Goal: Task Accomplishment & Management: Manage account settings

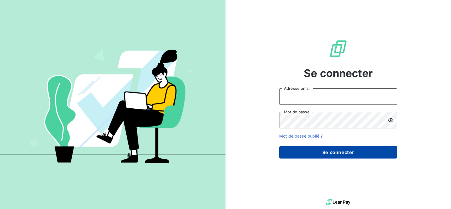
type input "[EMAIL_ADDRESS][DOMAIN_NAME]"
click at [315, 150] on button "Se connecter" at bounding box center [338, 152] width 118 height 12
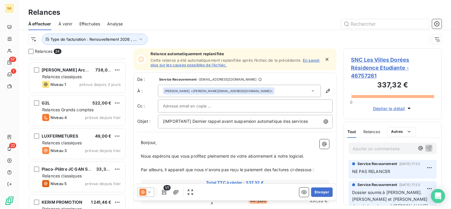
scroll to position [642, 0]
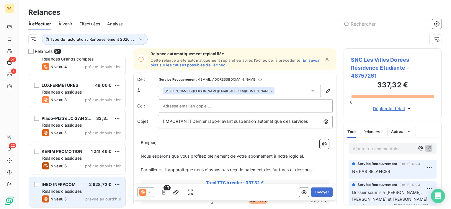
click at [103, 189] on div "Relances classiques" at bounding box center [81, 191] width 78 height 6
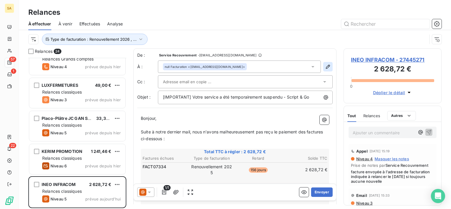
click at [325, 66] on icon "button" at bounding box center [328, 67] width 6 height 6
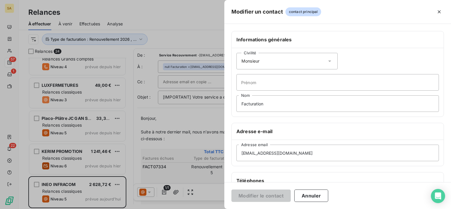
click at [188, 95] on div at bounding box center [225, 104] width 451 height 209
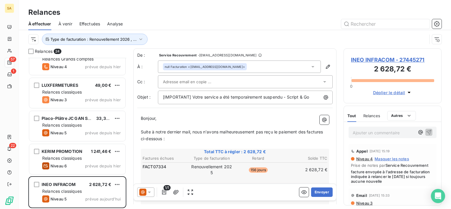
click at [301, 67] on div "null Facturation <[EMAIL_ADDRESS][DOMAIN_NAME]>" at bounding box center [239, 66] width 163 height 12
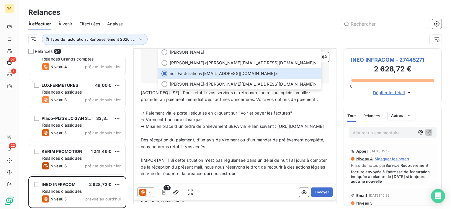
scroll to position [89, 0]
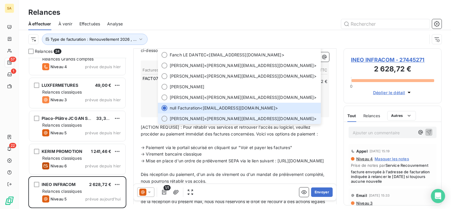
click at [211, 117] on span "[PERSON_NAME] <[PERSON_NAME][EMAIL_ADDRESS][DOMAIN_NAME]>" at bounding box center [244, 119] width 148 height 6
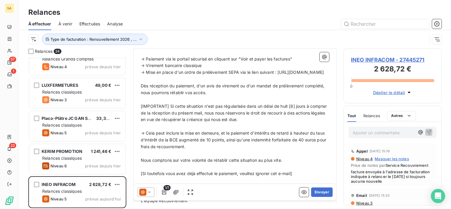
scroll to position [248, 0]
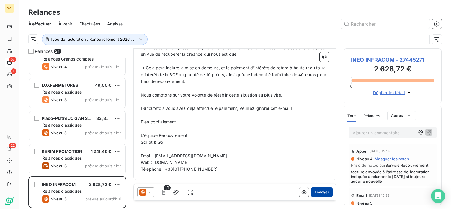
click at [314, 194] on button "Envoyer" at bounding box center [322, 191] width 22 height 9
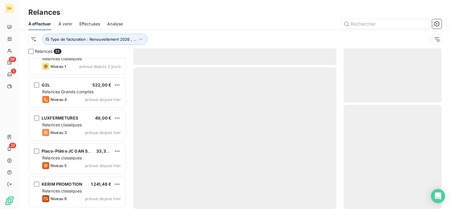
scroll to position [609, 0]
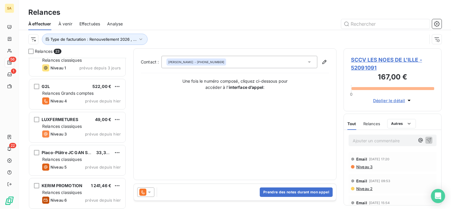
scroll to position [609, 0]
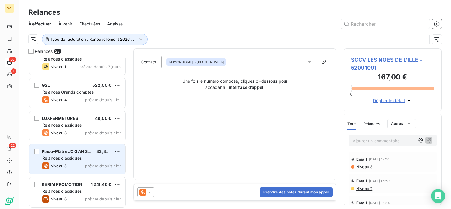
click at [81, 151] on span "Placo-Plâtre JC GAN SARL" at bounding box center [69, 151] width 54 height 5
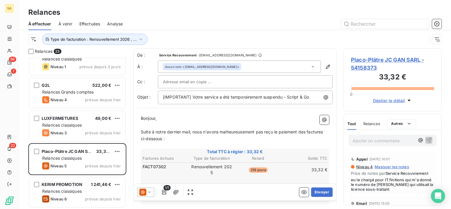
scroll to position [146, 93]
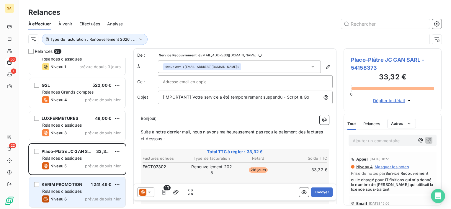
click at [65, 191] on span "Relances classiques" at bounding box center [62, 191] width 40 height 5
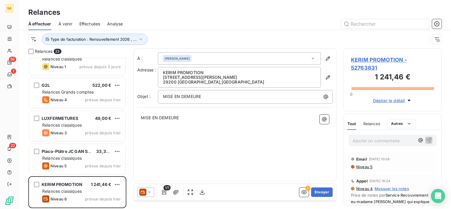
click at [150, 189] on div at bounding box center [145, 191] width 17 height 9
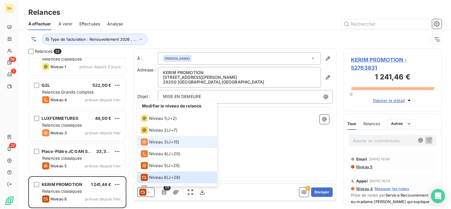
click at [159, 144] on span "Niveau 3" at bounding box center [158, 142] width 18 height 6
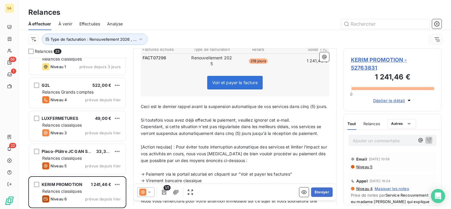
scroll to position [118, 0]
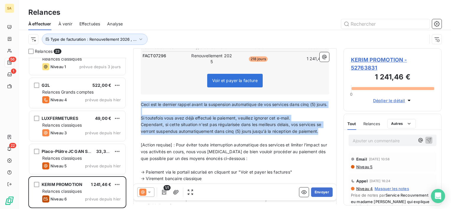
drag, startPoint x: 323, startPoint y: 137, endPoint x: 131, endPoint y: 104, distance: 194.1
click at [131, 104] on div "Relances 23 TUGAFIBER 309,05 € Relances classiques Niveau 6 prévue depuis 8 jou…" at bounding box center [235, 128] width 432 height 161
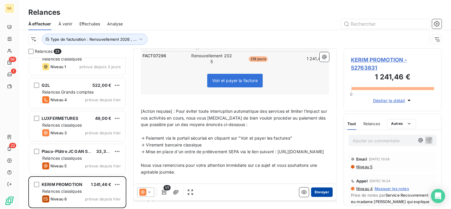
click at [312, 191] on button "Envoyer" at bounding box center [322, 191] width 22 height 9
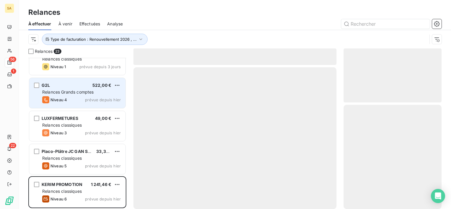
scroll to position [576, 0]
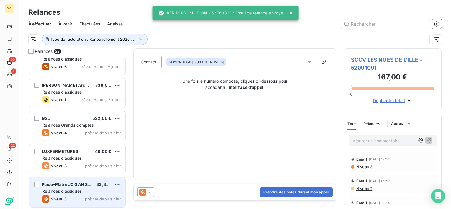
scroll to position [576, 0]
click at [73, 192] on span "Relances classiques" at bounding box center [62, 191] width 40 height 5
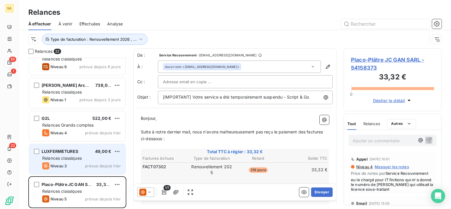
click at [80, 159] on span "Relances classiques" at bounding box center [62, 158] width 40 height 5
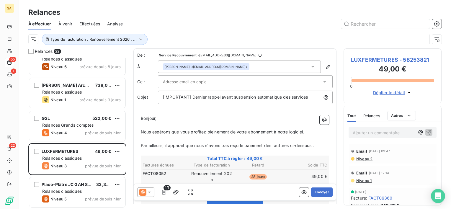
click at [366, 180] on span "Niveau 1" at bounding box center [364, 180] width 16 height 5
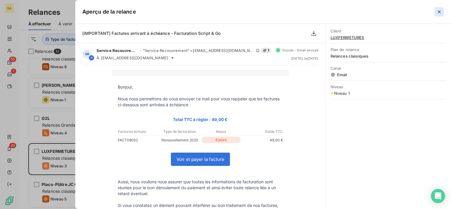
click at [441, 14] on icon "button" at bounding box center [439, 12] width 6 height 6
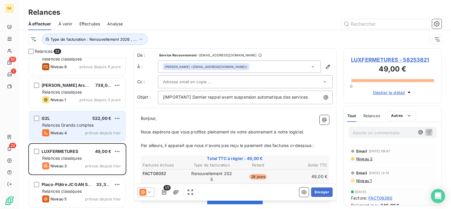
click at [93, 124] on span "Relances Grands comptes" at bounding box center [67, 124] width 51 height 5
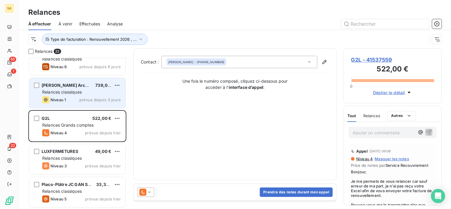
click at [69, 98] on div "Niveau 1 prévue depuis 3 jours" at bounding box center [81, 99] width 78 height 7
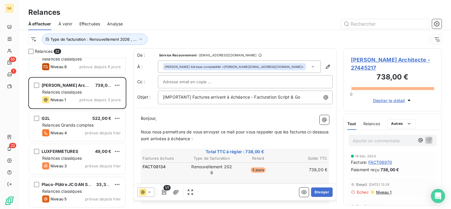
click at [365, 65] on span "[PERSON_NAME] Architecte - 27445217" at bounding box center [392, 64] width 83 height 16
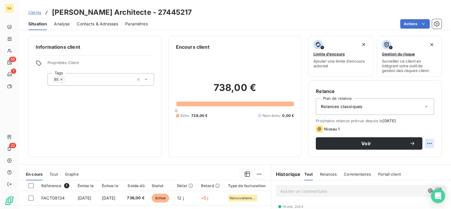
click at [424, 143] on html "SA 55 1 22 Clients [PERSON_NAME] Architecte - 27445217 Situation Analyse Contac…" at bounding box center [225, 104] width 451 height 209
click at [417, 158] on div "Replanifier cette action" at bounding box center [400, 156] width 53 height 9
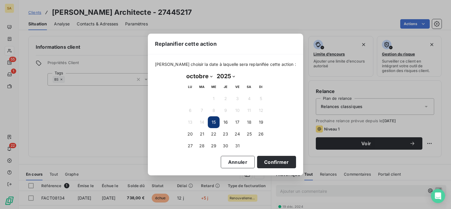
click at [209, 76] on select "janvier février mars avril mai juin juillet août septembre octobre novembre déc…" at bounding box center [199, 75] width 30 height 9
select select "10"
click at [184, 71] on select "janvier février mars avril mai juin juillet août septembre octobre novembre déc…" at bounding box center [199, 75] width 30 height 9
click at [247, 125] on button "15" at bounding box center [249, 122] width 12 height 12
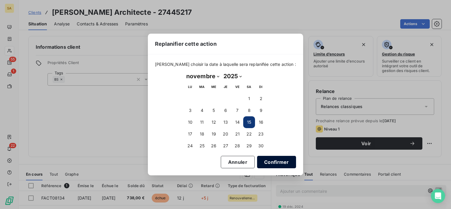
click at [274, 163] on button "Confirmer" at bounding box center [276, 162] width 39 height 12
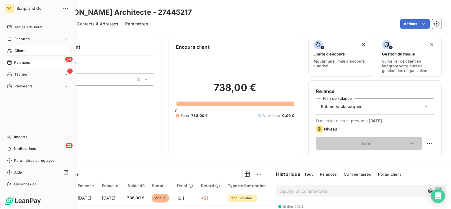
click at [11, 59] on div "54 Relances" at bounding box center [38, 62] width 66 height 9
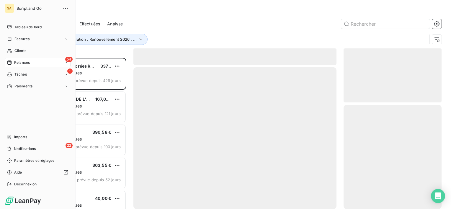
scroll to position [146, 93]
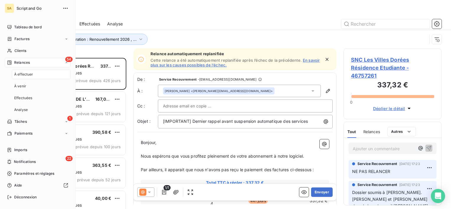
click at [14, 66] on div "54 Relances" at bounding box center [38, 62] width 66 height 9
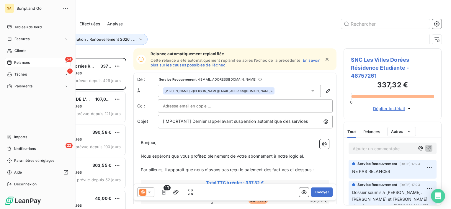
click at [19, 63] on span "Relances" at bounding box center [22, 62] width 16 height 5
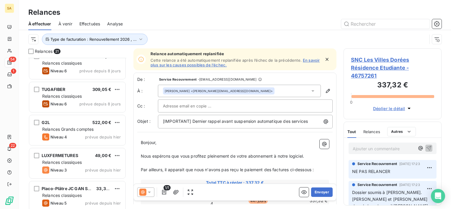
scroll to position [543, 0]
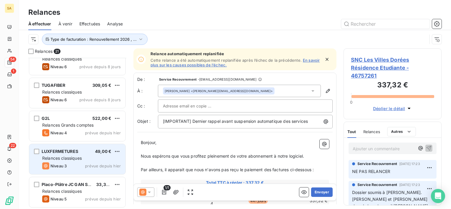
click at [87, 156] on div "Relances classiques" at bounding box center [81, 158] width 78 height 6
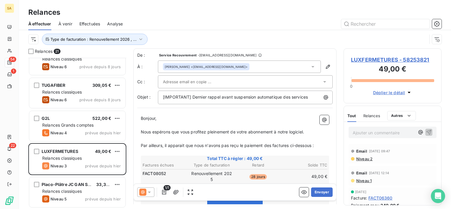
click at [387, 58] on span "LUXFERMETURES - 58253821" at bounding box center [392, 60] width 83 height 8
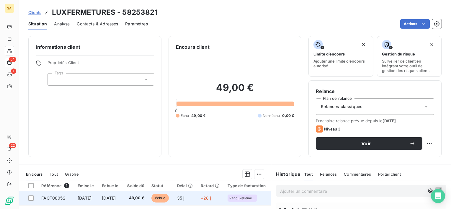
click at [55, 198] on span "FACT08052" at bounding box center [53, 197] width 24 height 5
click at [60, 198] on span "FACT08052" at bounding box center [53, 197] width 24 height 5
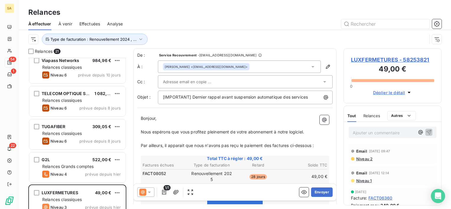
scroll to position [543, 0]
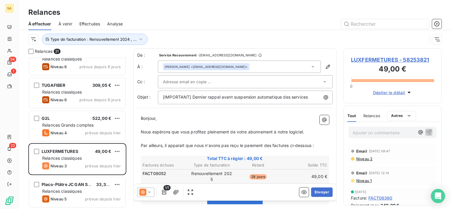
click at [322, 82] on icon at bounding box center [325, 82] width 6 height 6
click at [299, 101] on div "[IMPORTANT] Dernier rappel avant suspension automatique des services" at bounding box center [245, 98] width 175 height 14
click at [322, 80] on icon at bounding box center [325, 82] width 6 height 6
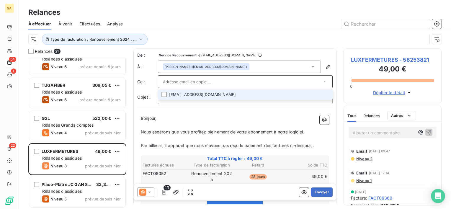
click at [255, 94] on li "[EMAIL_ADDRESS][DOMAIN_NAME]" at bounding box center [245, 94] width 175 height 10
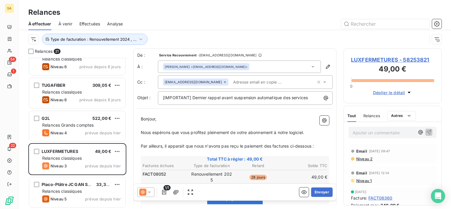
click at [310, 66] on icon at bounding box center [313, 67] width 6 height 6
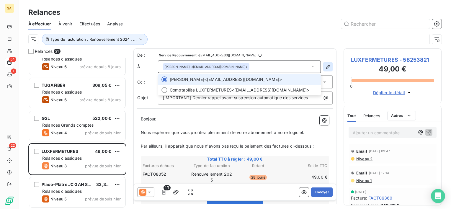
click at [327, 63] on button "button" at bounding box center [327, 66] width 9 height 9
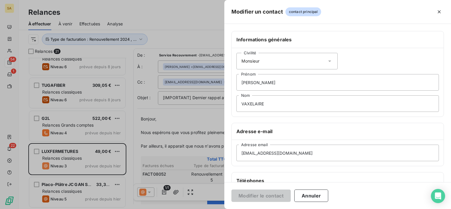
click at [198, 31] on div at bounding box center [225, 104] width 451 height 209
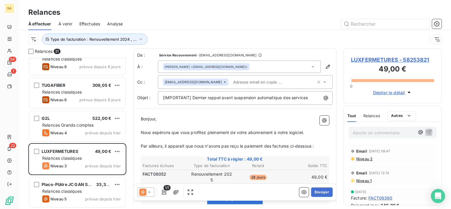
click at [365, 132] on p "Ajouter un commentaire ﻿" at bounding box center [384, 132] width 62 height 7
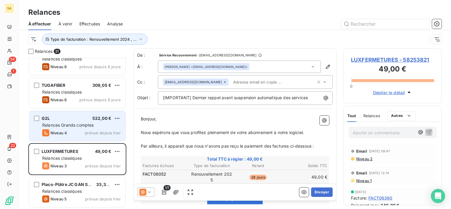
click at [66, 126] on span "Relances Grands comptes" at bounding box center [67, 124] width 51 height 5
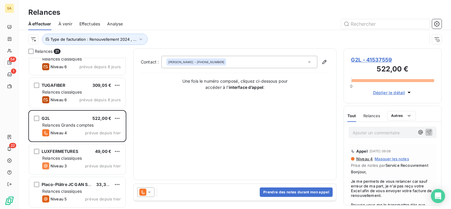
click at [373, 117] on span "Relances" at bounding box center [371, 115] width 17 height 5
click at [369, 131] on p "Ajouter un commentaire ﻿" at bounding box center [384, 132] width 62 height 7
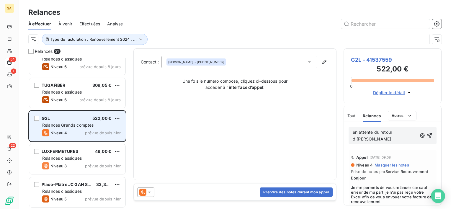
click at [84, 123] on span "Relances Grands comptes" at bounding box center [67, 124] width 51 height 5
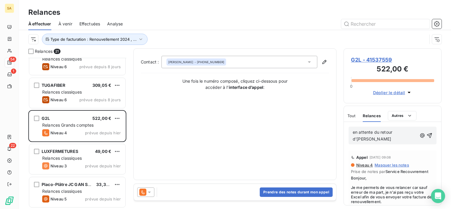
click at [357, 58] on span "G2L - 41537559" at bounding box center [392, 60] width 83 height 8
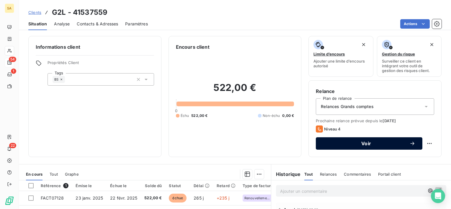
click at [357, 141] on span "Voir" at bounding box center [366, 143] width 86 height 5
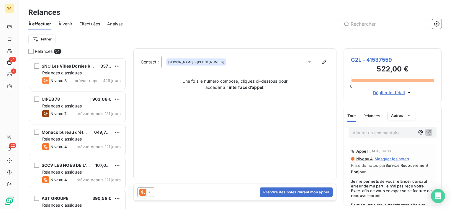
scroll to position [146, 93]
click at [280, 194] on button "Prendre des notes durant mon appel" at bounding box center [296, 191] width 73 height 9
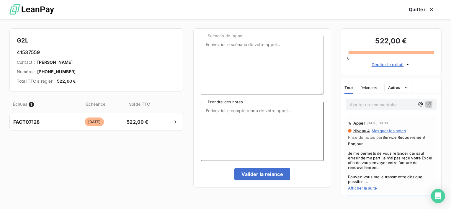
click at [258, 110] on textarea "Prendre des notes" at bounding box center [262, 131] width 123 height 59
paste textarea "Bonjour, Nous pouvons vous affirmer qu’il n’y a pas d’autres factures impayées …"
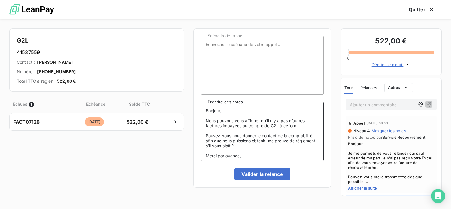
scroll to position [12, 0]
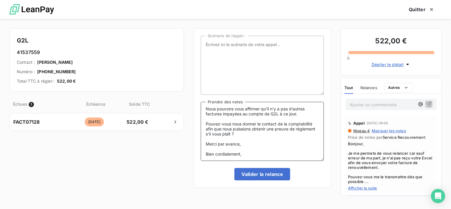
drag, startPoint x: 256, startPoint y: 151, endPoint x: 203, endPoint y: 107, distance: 68.8
click at [203, 107] on textarea "Bonjour, Nous pouvons vous affirmer qu’il n’y a pas d’autres factures impayées …" at bounding box center [262, 131] width 123 height 59
type textarea "Bonjour, Nous pouvons vous affirmer qu’il n’y a pas d’autres factures impayées …"
click at [243, 59] on textarea "Scénario de l’appel :" at bounding box center [262, 65] width 123 height 59
paste textarea "Nous pouvons vous affirmer qu’il n’y a pas d’autres factures impayées au compte…"
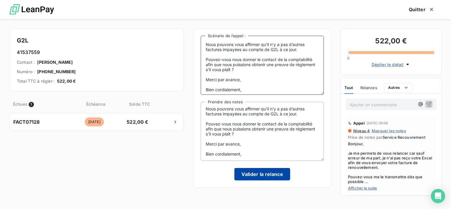
type textarea "Nous pouvons vous affirmer qu’il n’y a pas d’autres factures impayées au compte…"
click at [269, 177] on button "Valider la relance" at bounding box center [262, 174] width 56 height 12
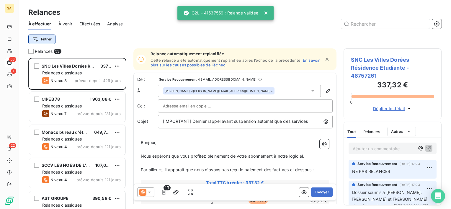
click at [46, 39] on html "SA 53 1 22 Relances À effectuer À venir Effectuées Analyse Filtrer Relances 53 …" at bounding box center [225, 104] width 451 height 209
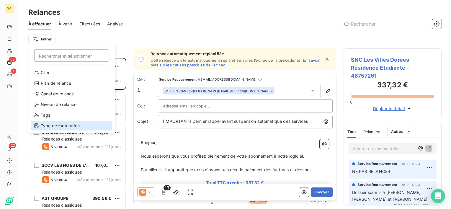
click at [58, 125] on div "Type de facturation" at bounding box center [72, 125] width 82 height 9
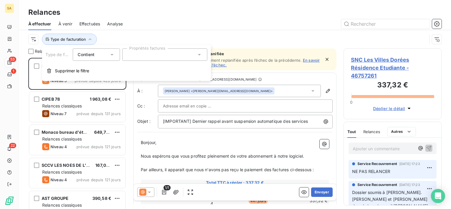
click at [136, 56] on div at bounding box center [164, 54] width 85 height 12
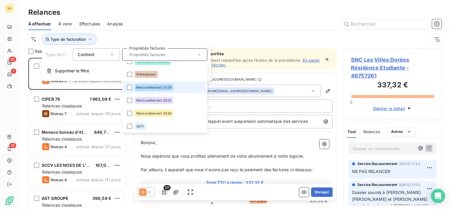
scroll to position [60, 0]
click at [146, 100] on span "Renouvellement 2025" at bounding box center [153, 100] width 35 height 4
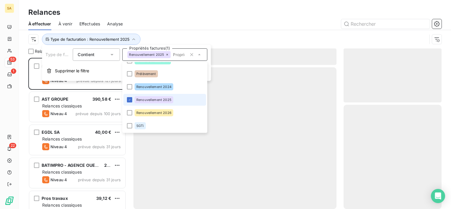
scroll to position [146, 93]
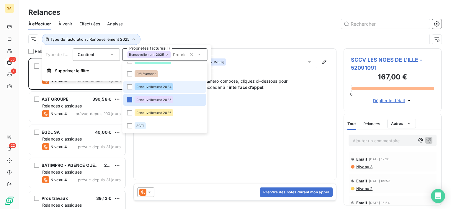
click at [153, 86] on span "Renouvellement 2024" at bounding box center [153, 87] width 35 height 4
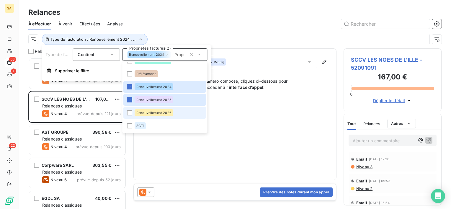
click at [157, 112] on span "Renouvellement 2026" at bounding box center [153, 113] width 35 height 4
click at [202, 153] on div "Contact : [PERSON_NAME] - [PHONE_NUMBER] Une fois le numéro composé, cliquez ci…" at bounding box center [235, 114] width 188 height 117
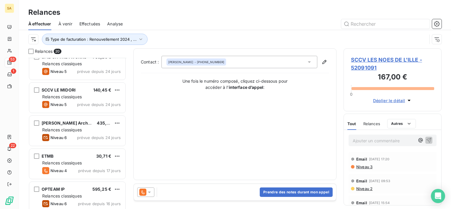
scroll to position [333, 0]
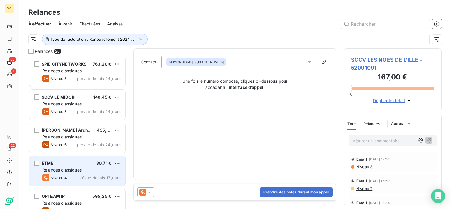
click at [86, 182] on div "ETMB 30,71 € Relances classiques Niveau 4 prévue depuis 17 jours" at bounding box center [77, 171] width 96 height 30
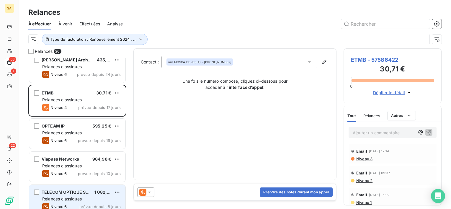
scroll to position [362, 0]
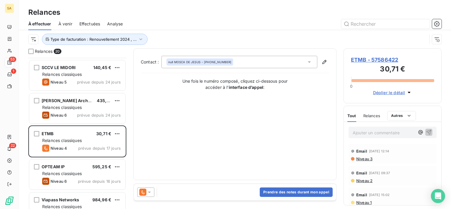
click at [150, 196] on div at bounding box center [145, 191] width 17 height 9
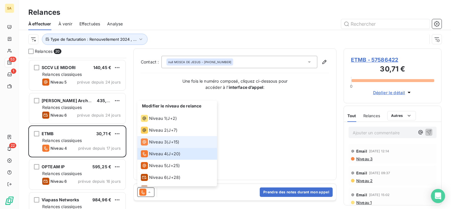
click at [152, 142] on span "Niveau 3" at bounding box center [158, 142] width 18 height 6
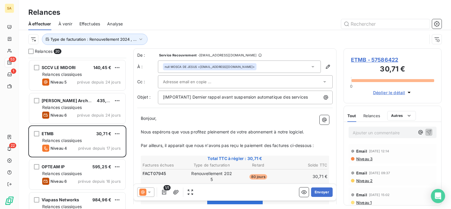
click at [363, 133] on p "Ajouter un commentaire ﻿" at bounding box center [384, 132] width 62 height 7
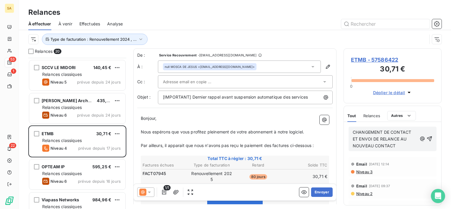
drag, startPoint x: 404, startPoint y: 146, endPoint x: 345, endPoint y: 134, distance: 60.2
click at [345, 134] on div "CHANGEMENT DE CONTACT ET ENVOI DE RELANCE AU NOUVEAU CONTACT" at bounding box center [392, 139] width 97 height 34
click at [426, 140] on icon "button" at bounding box center [429, 139] width 6 height 6
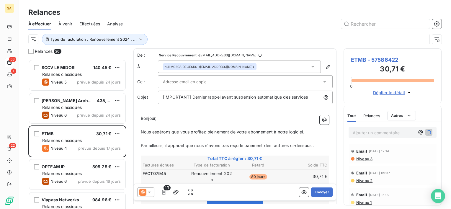
click at [310, 66] on icon at bounding box center [313, 67] width 6 height 6
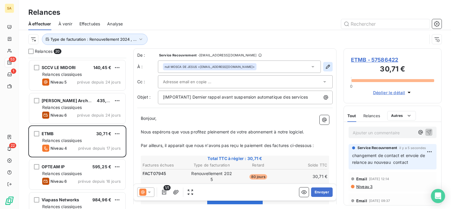
click at [325, 66] on icon "button" at bounding box center [328, 67] width 6 height 6
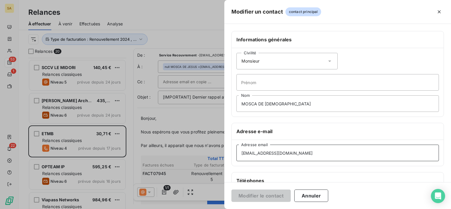
drag, startPoint x: 312, startPoint y: 156, endPoint x: 236, endPoint y: 154, distance: 76.2
click at [236, 154] on div "[EMAIL_ADDRESS][DOMAIN_NAME] Adresse email" at bounding box center [338, 153] width 212 height 26
paste input "'[PERSON_NAME]' <[EMAIL_ADDRESS][DOMAIN_NAME]>"
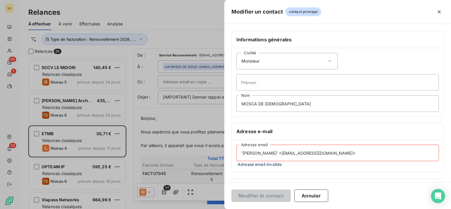
type input "'[PERSON_NAME]' <[EMAIL_ADDRESS][DOMAIN_NAME]>"
drag, startPoint x: 284, startPoint y: 102, endPoint x: 223, endPoint y: 102, distance: 60.8
click at [223, 209] on div "Modifier un contact contact principal Informations générales Civilité Monsieur …" at bounding box center [225, 209] width 451 height 0
type input "Pinheiro"
click at [273, 85] on input "Prénom" at bounding box center [337, 82] width 202 height 17
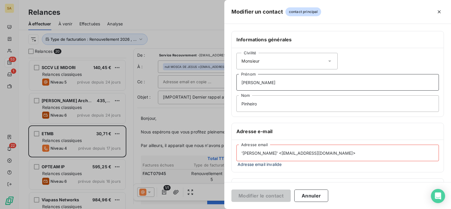
type input "[PERSON_NAME]"
click at [276, 63] on div "Civilité Monsieur" at bounding box center [286, 61] width 101 height 17
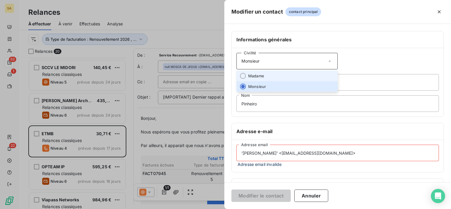
click at [275, 74] on li "Madame" at bounding box center [286, 76] width 101 height 11
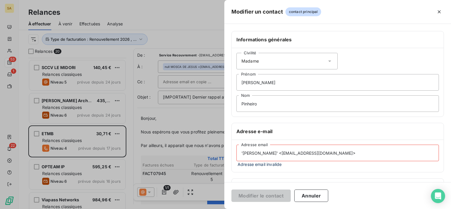
click at [319, 154] on input "'[PERSON_NAME]' <[EMAIL_ADDRESS][DOMAIN_NAME]>" at bounding box center [337, 153] width 202 height 17
click at [280, 153] on input "'[PERSON_NAME]' <[EMAIL_ADDRESS][DOMAIN_NAME]>" at bounding box center [337, 153] width 202 height 17
click at [280, 153] on input "[EMAIL_ADDRESS][DOMAIN_NAME]>" at bounding box center [337, 153] width 202 height 17
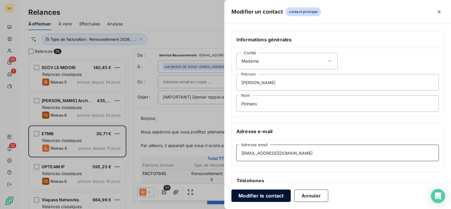
type input "[EMAIL_ADDRESS][DOMAIN_NAME]"
click at [249, 198] on button "Modifier le contact" at bounding box center [260, 195] width 59 height 12
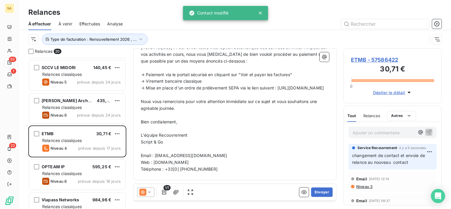
scroll to position [228, 0]
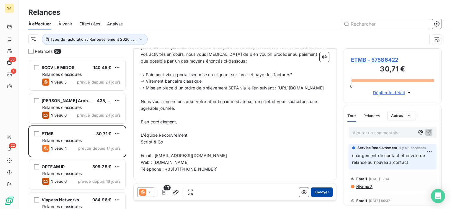
click at [323, 194] on button "Envoyer" at bounding box center [322, 191] width 22 height 9
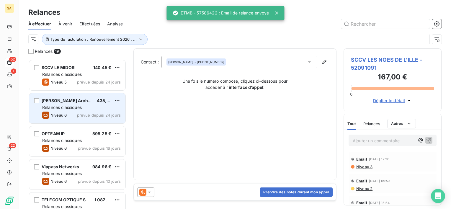
click at [72, 107] on span "Relances classiques" at bounding box center [62, 107] width 40 height 5
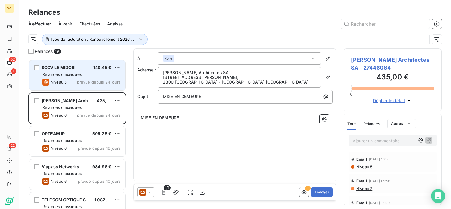
click at [96, 73] on div "Relances classiques" at bounding box center [81, 74] width 78 height 6
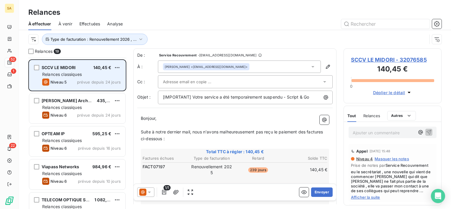
scroll to position [333, 0]
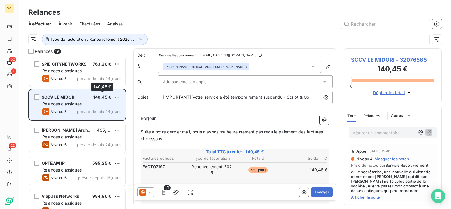
click at [94, 99] on div "140,45 €" at bounding box center [102, 97] width 18 height 6
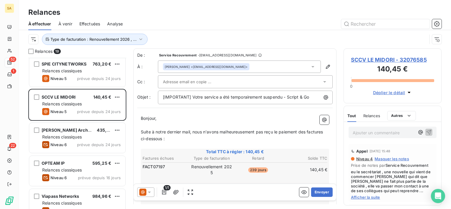
click at [370, 58] on span "SCCV LE MIDORI - 32076585" at bounding box center [392, 60] width 83 height 8
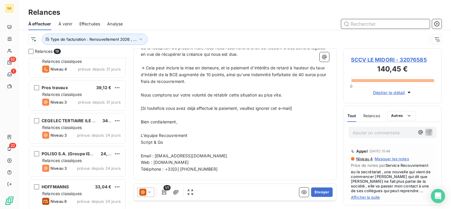
scroll to position [295, 0]
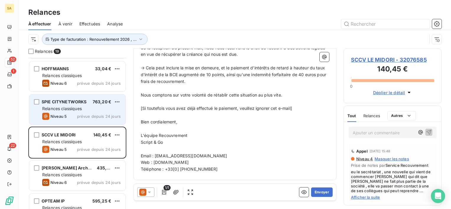
click at [77, 114] on div "Niveau 5 prévue depuis 24 jours" at bounding box center [81, 116] width 78 height 7
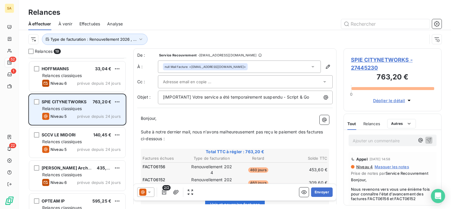
scroll to position [236, 0]
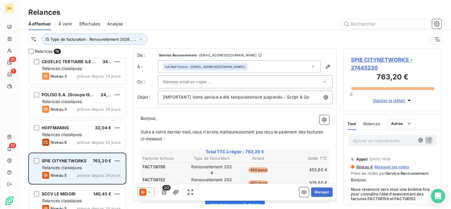
click at [77, 114] on div "POLISO S.A. (Groupe ISEO PROJECTION) 24,22 € Relances classiques Niveau 3 prévu…" at bounding box center [77, 102] width 96 height 30
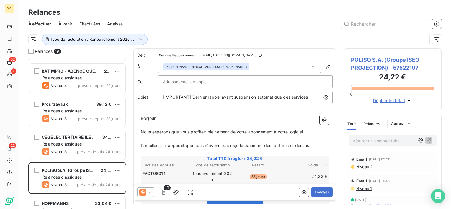
scroll to position [148, 0]
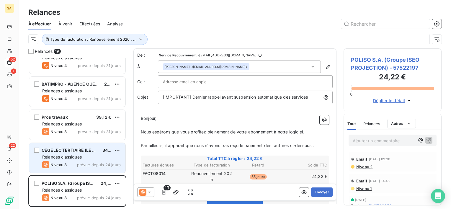
click at [84, 163] on span "prévue depuis 24 jours" at bounding box center [99, 164] width 44 height 5
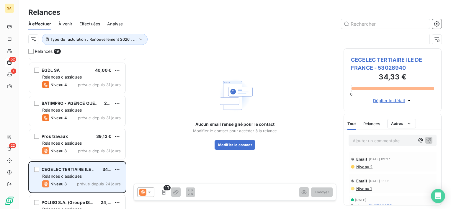
scroll to position [118, 0]
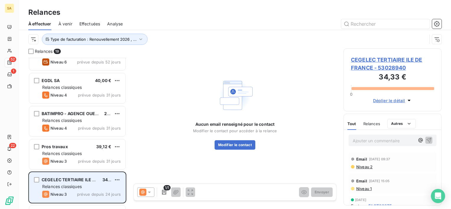
click at [84, 163] on span "prévue depuis 31 jours" at bounding box center [99, 161] width 43 height 5
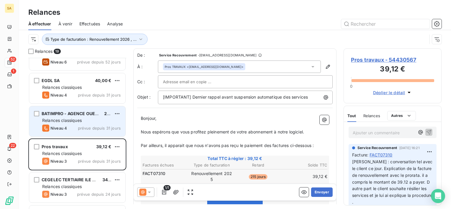
click at [86, 119] on div "Relances classiques" at bounding box center [81, 120] width 78 height 6
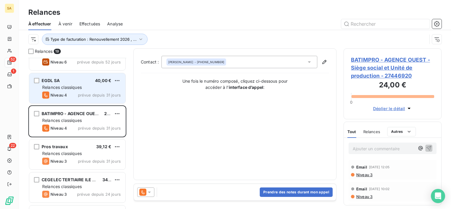
click at [75, 88] on span "Relances classiques" at bounding box center [62, 87] width 40 height 5
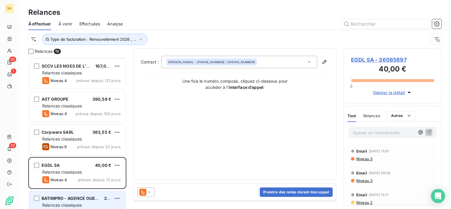
scroll to position [30, 0]
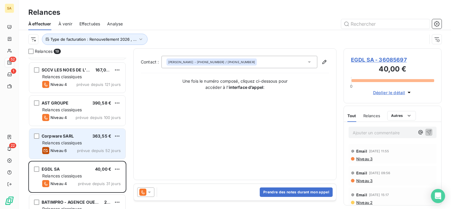
click at [77, 136] on div "Corpware SARL 363,55 €" at bounding box center [81, 135] width 78 height 5
